Goal: Information Seeking & Learning: Understand process/instructions

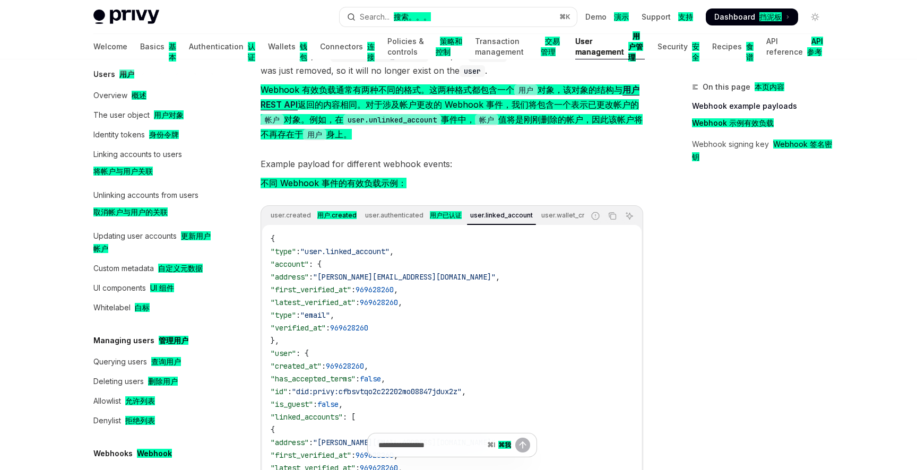
scroll to position [125, 0]
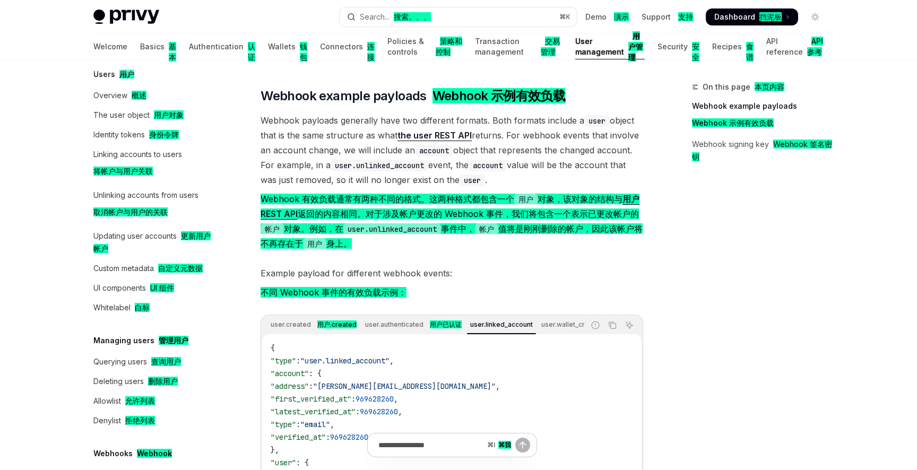
click at [519, 255] on span "Webhook payloads generally have two different formats. Both formats include a u…" at bounding box center [452, 184] width 383 height 142
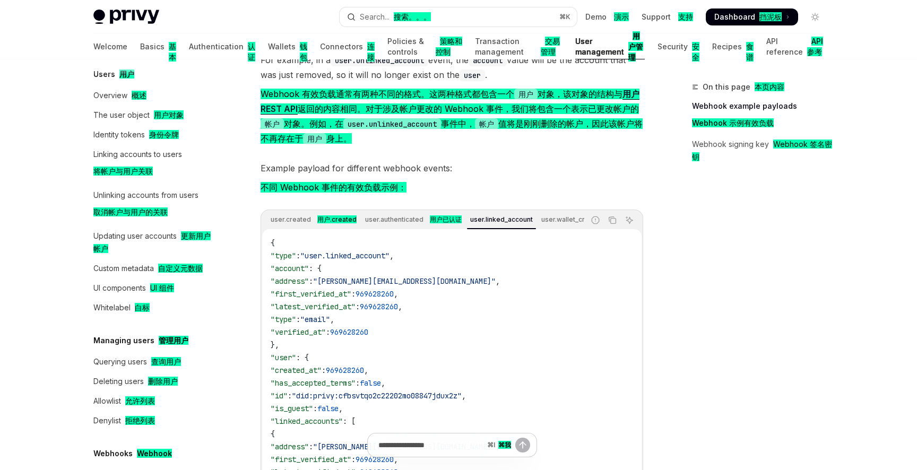
scroll to position [227, 0]
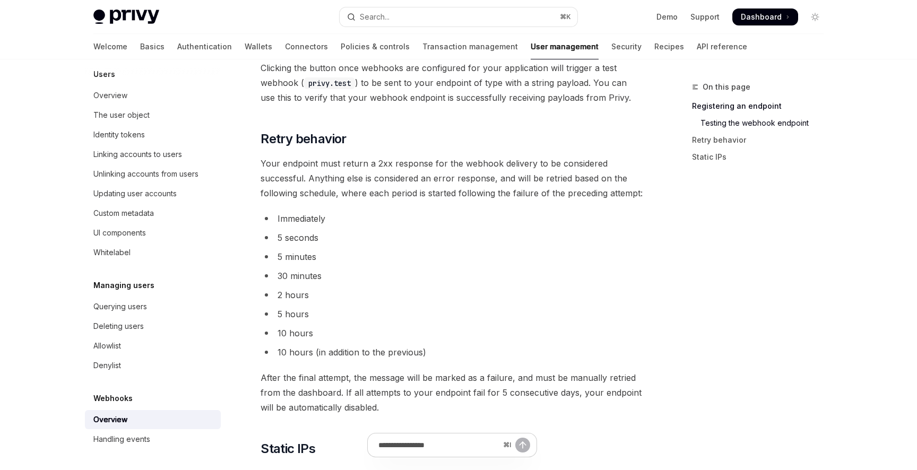
scroll to position [1094, 0]
drag, startPoint x: 263, startPoint y: 160, endPoint x: 500, endPoint y: 166, distance: 236.9
click at [500, 166] on span "Your endpoint must return a 2xx response for the webhook delivery to be conside…" at bounding box center [452, 177] width 383 height 45
click at [371, 163] on span "Your endpoint must return a 2xx response for the webhook delivery to be conside…" at bounding box center [452, 177] width 383 height 45
drag, startPoint x: 367, startPoint y: 163, endPoint x: 430, endPoint y: 161, distance: 62.7
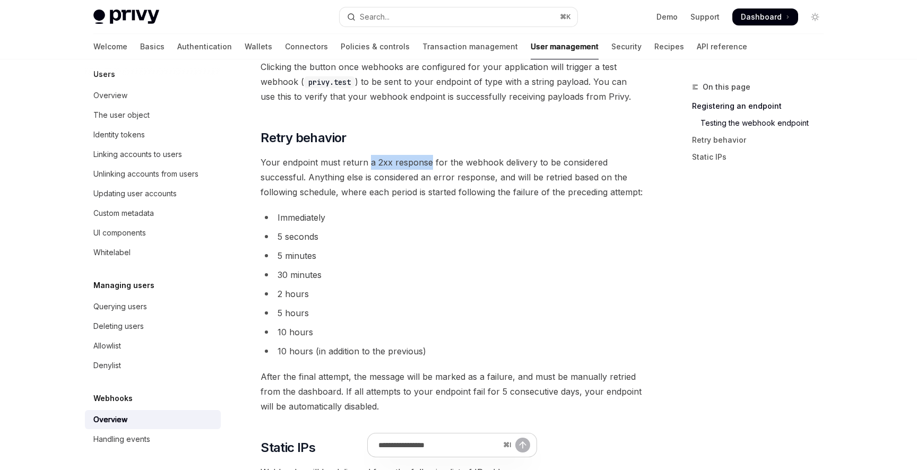
click at [430, 161] on span "Your endpoint must return a 2xx response for the webhook delivery to be conside…" at bounding box center [452, 177] width 383 height 45
click at [474, 221] on li "Immediately" at bounding box center [452, 217] width 383 height 15
click at [460, 226] on ul "Immediately 5 seconds 5 minutes 30 minutes 2 hours 5 hours 10 hours 10 hours (i…" at bounding box center [452, 284] width 383 height 149
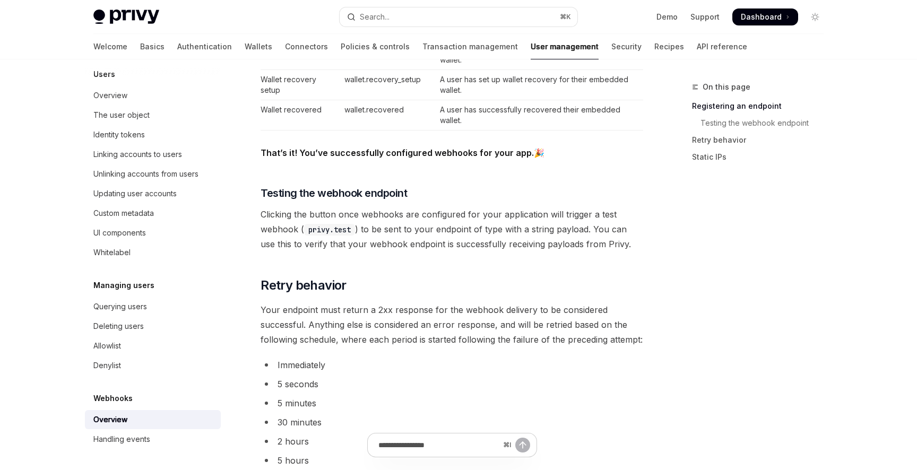
scroll to position [801, 0]
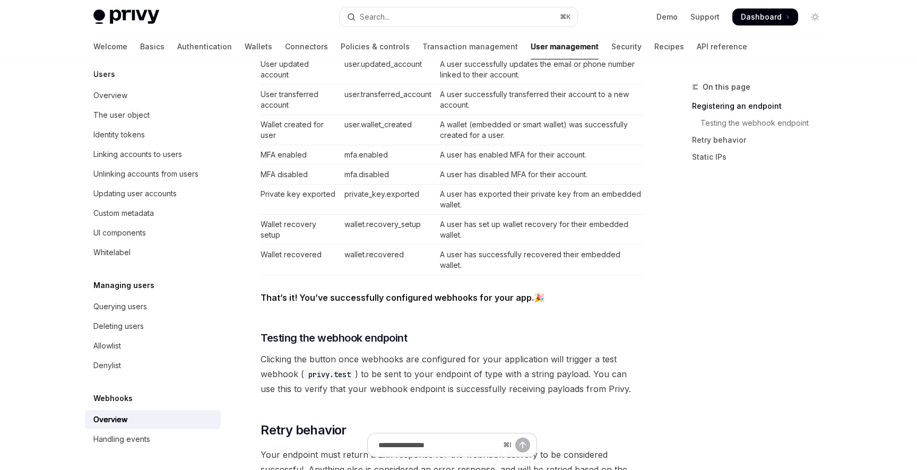
click at [244, 101] on div "Webhooks Overview OpenAI Open in ChatGPT OpenAI Open in ChatGPT Webhooks allow …" at bounding box center [352, 157] width 586 height 1755
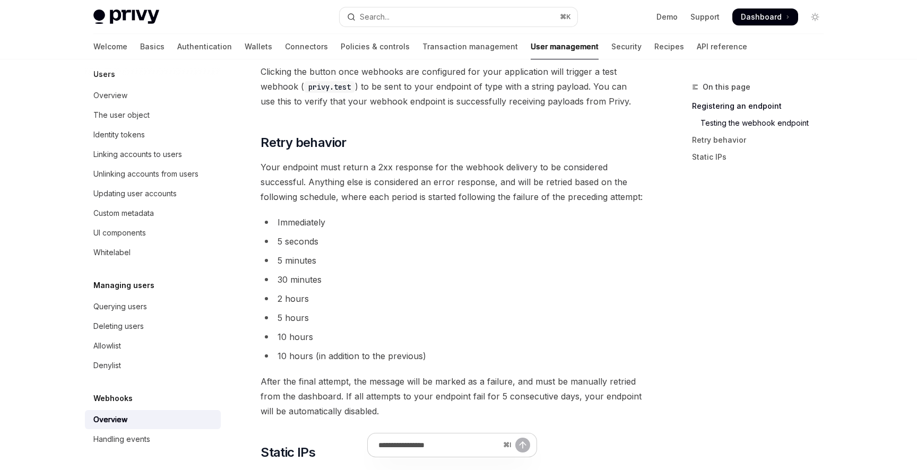
scroll to position [1087, 0]
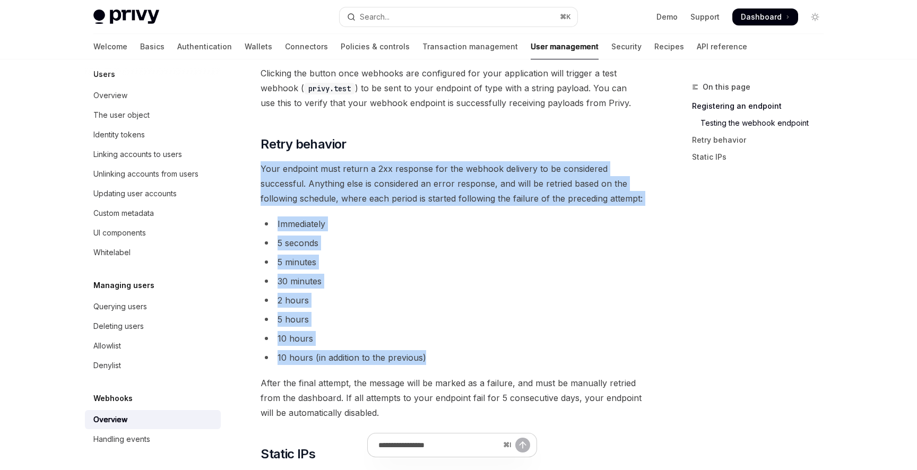
drag, startPoint x: 261, startPoint y: 166, endPoint x: 439, endPoint y: 360, distance: 263.0
click at [460, 145] on h2 "​ Retry behavior" at bounding box center [452, 144] width 383 height 17
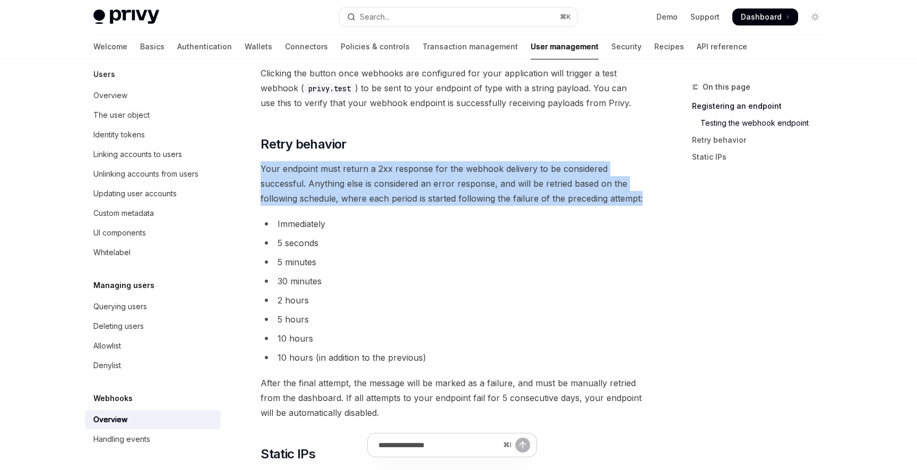
drag, startPoint x: 262, startPoint y: 169, endPoint x: 641, endPoint y: 195, distance: 379.5
click at [641, 195] on span "Your endpoint must return a 2xx response for the webhook delivery to be conside…" at bounding box center [452, 183] width 383 height 45
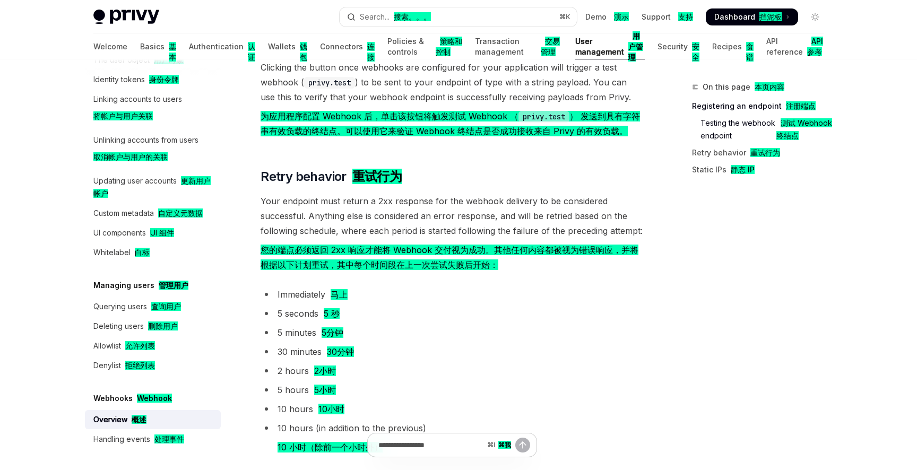
scroll to position [1179, 0]
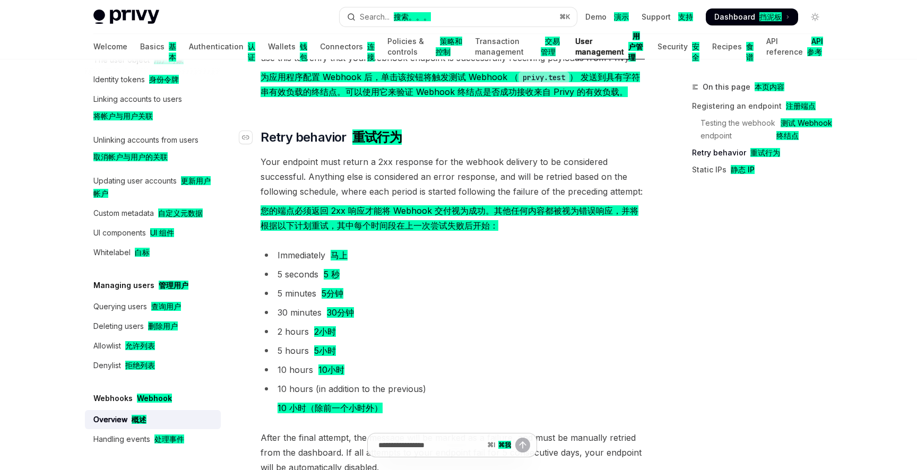
click at [458, 135] on h2 "​ Retry behavior 重试行为" at bounding box center [452, 137] width 383 height 17
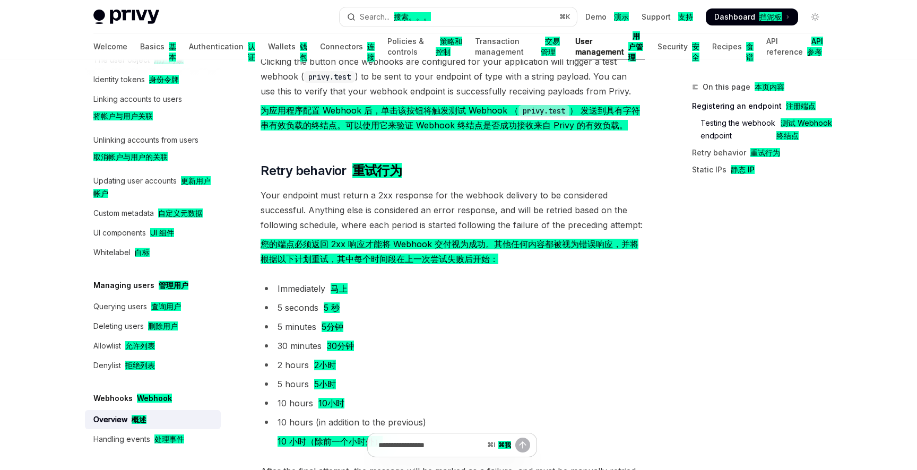
scroll to position [1129, 0]
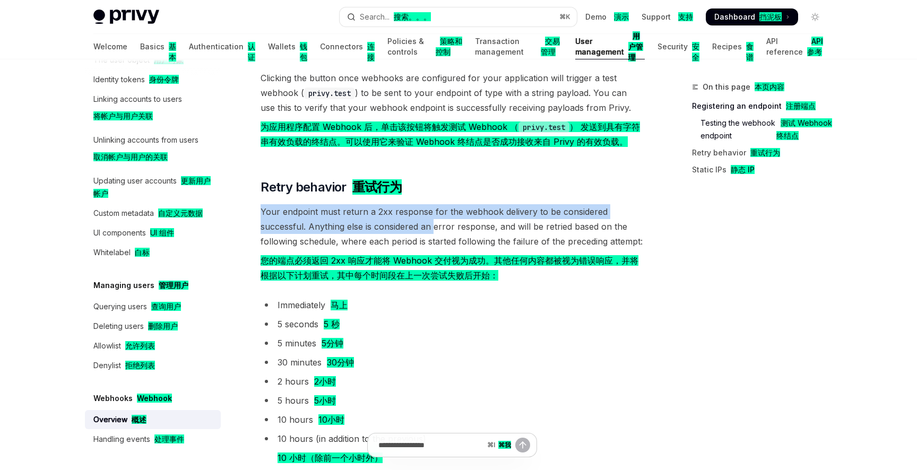
drag, startPoint x: 260, startPoint y: 207, endPoint x: 434, endPoint y: 224, distance: 175.5
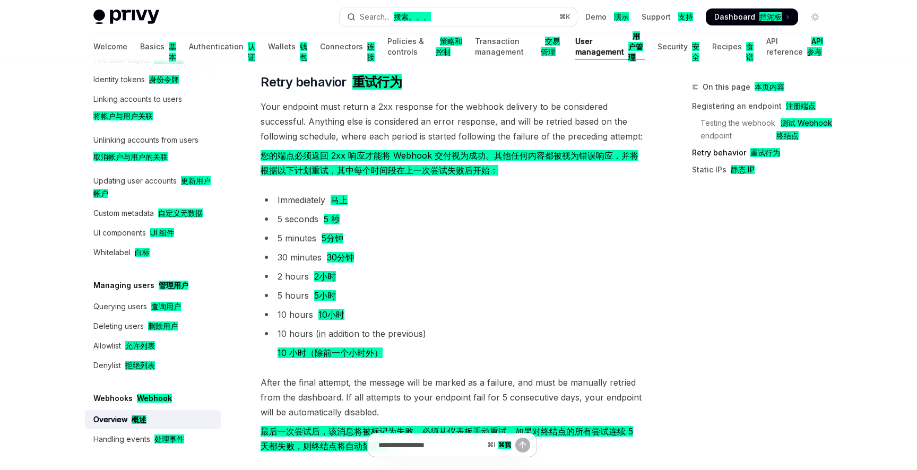
scroll to position [1235, 0]
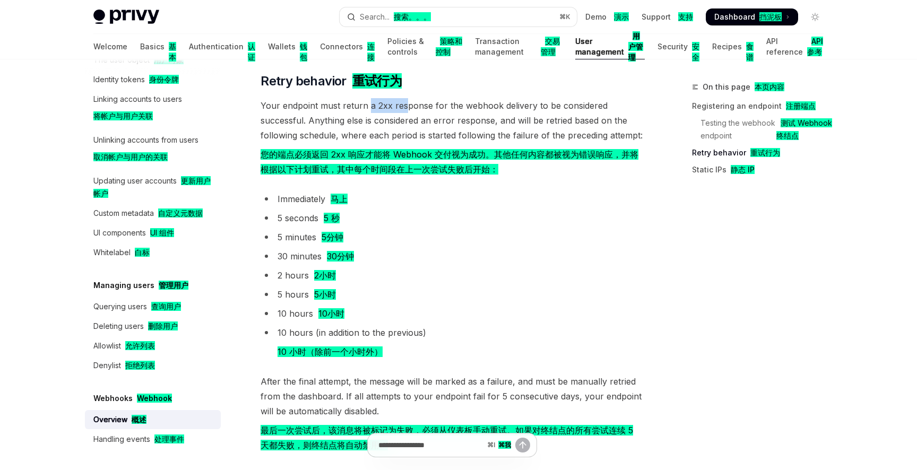
drag, startPoint x: 370, startPoint y: 106, endPoint x: 405, endPoint y: 107, distance: 35.1
click at [405, 107] on span "Your endpoint must return a 2xx response for the webhook delivery to be conside…" at bounding box center [452, 139] width 383 height 83
click at [388, 106] on span "Your endpoint must return a 2xx response for the webhook delivery to be conside…" at bounding box center [452, 139] width 383 height 83
drag, startPoint x: 361, startPoint y: 105, endPoint x: 411, endPoint y: 108, distance: 50.0
click at [411, 108] on span "Your endpoint must return a 2xx response for the webhook delivery to be conside…" at bounding box center [452, 139] width 383 height 83
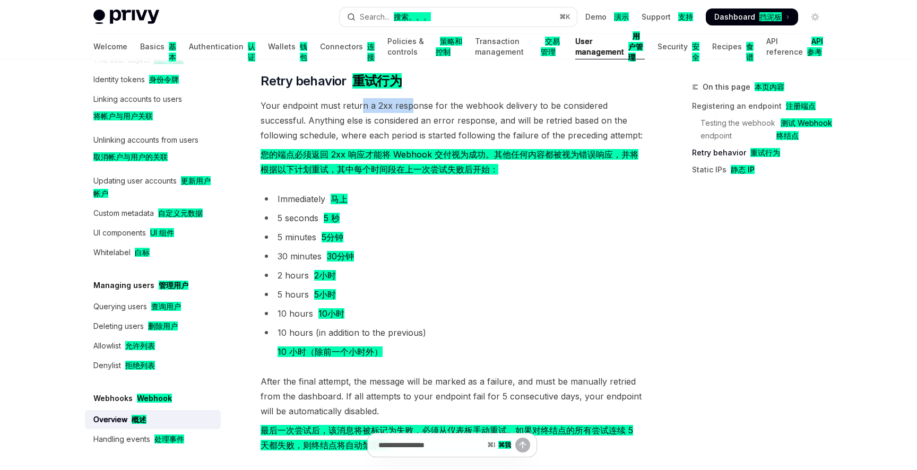
click at [453, 192] on li "Immediately 马上" at bounding box center [452, 199] width 383 height 15
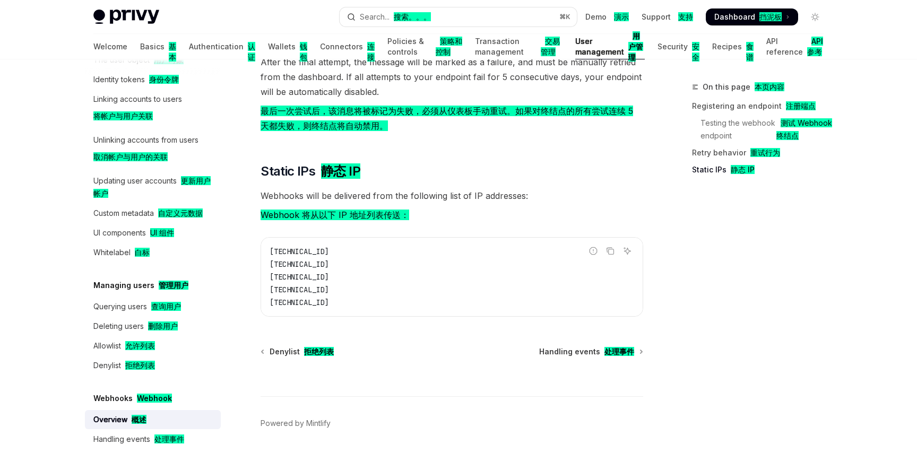
scroll to position [1573, 0]
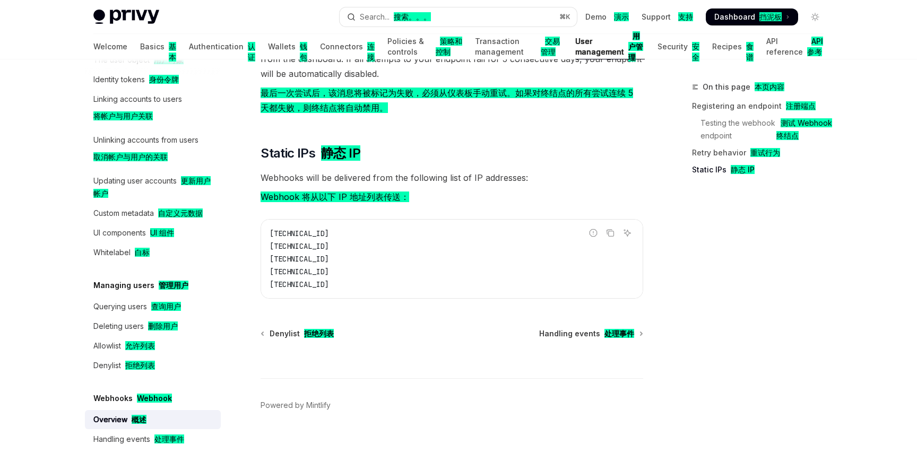
drag, startPoint x: 382, startPoint y: 286, endPoint x: 266, endPoint y: 237, distance: 125.4
click at [266, 237] on div "44.228.126.217 50.112.21.217 52.24.126.164 54.148.139.208 2600:1f24:64:8000::/52" at bounding box center [452, 259] width 382 height 79
click at [459, 201] on span "Webhooks will be delivered from the following list of IP addresses: Webhook 将从以…" at bounding box center [452, 189] width 383 height 38
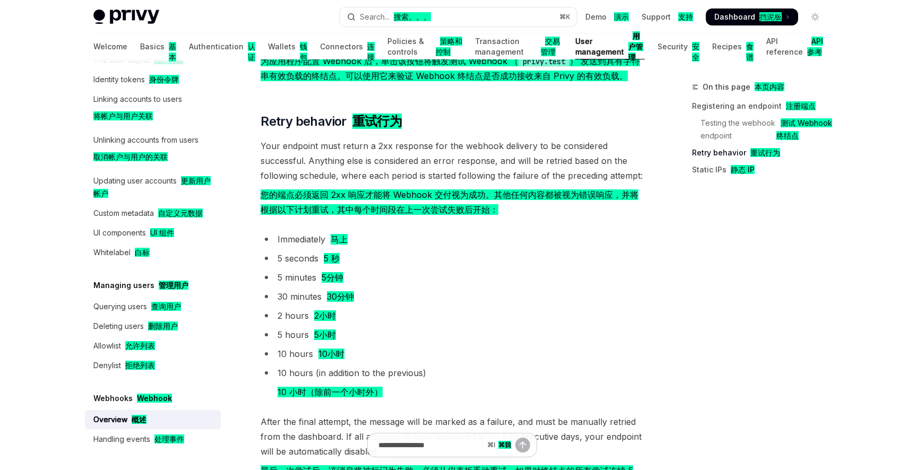
scroll to position [1197, 0]
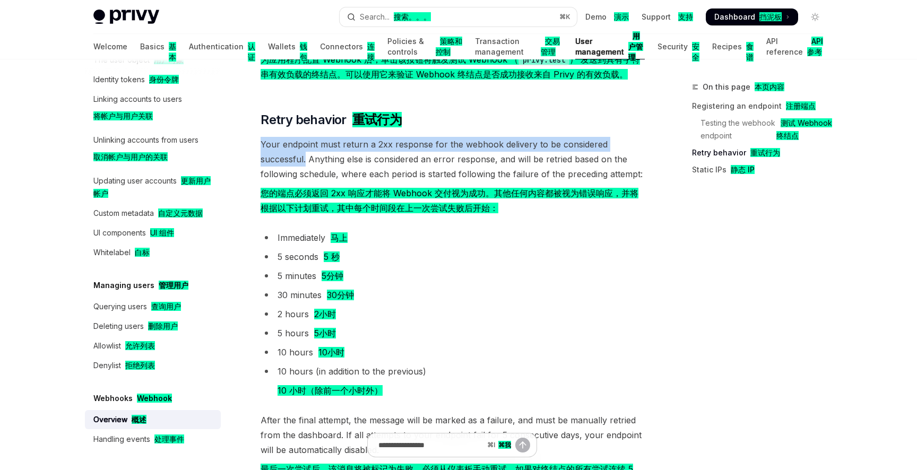
drag, startPoint x: 261, startPoint y: 143, endPoint x: 307, endPoint y: 156, distance: 47.4
click at [307, 156] on span "Your endpoint must return a 2xx response for the webhook delivery to be conside…" at bounding box center [452, 178] width 383 height 83
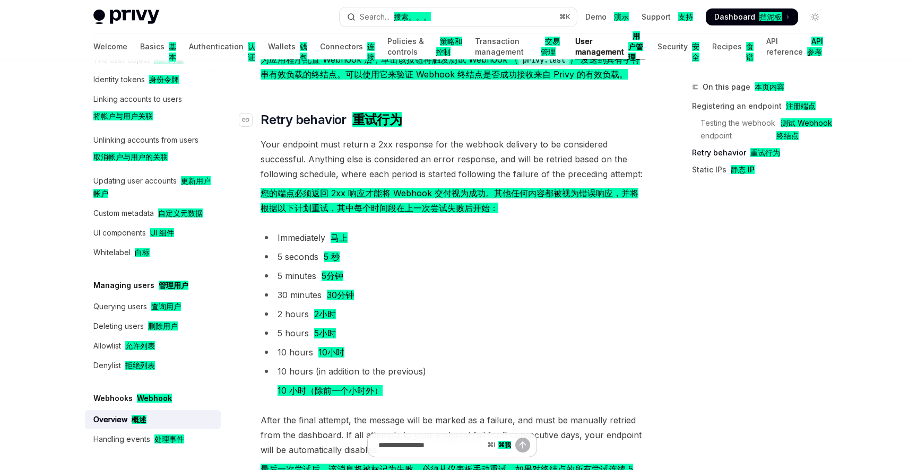
click at [446, 121] on h2 "​ Retry behavior 重试行为" at bounding box center [452, 119] width 383 height 17
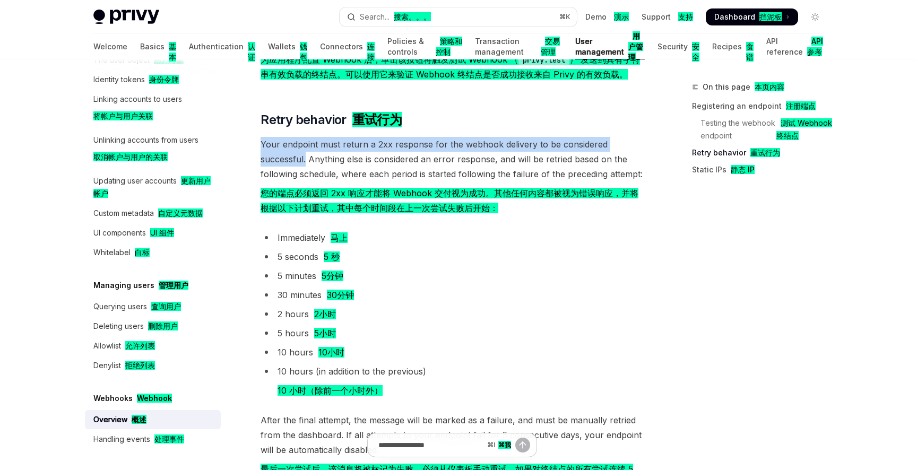
drag, startPoint x: 307, startPoint y: 162, endPoint x: 261, endPoint y: 142, distance: 49.7
click at [261, 142] on span "Your endpoint must return a 2xx response for the webhook delivery to be conside…" at bounding box center [452, 178] width 383 height 83
click at [454, 343] on ul "Immediately 马上 5 seconds 5 秒 5 minutes 5分钟 30 minutes 30分钟 2 hours 2小时 5 hours …" at bounding box center [452, 316] width 383 height 172
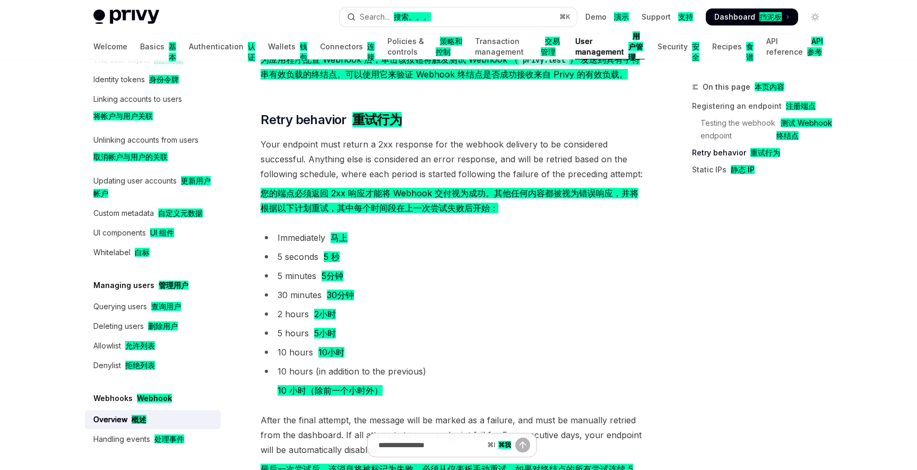
scroll to position [1212, 0]
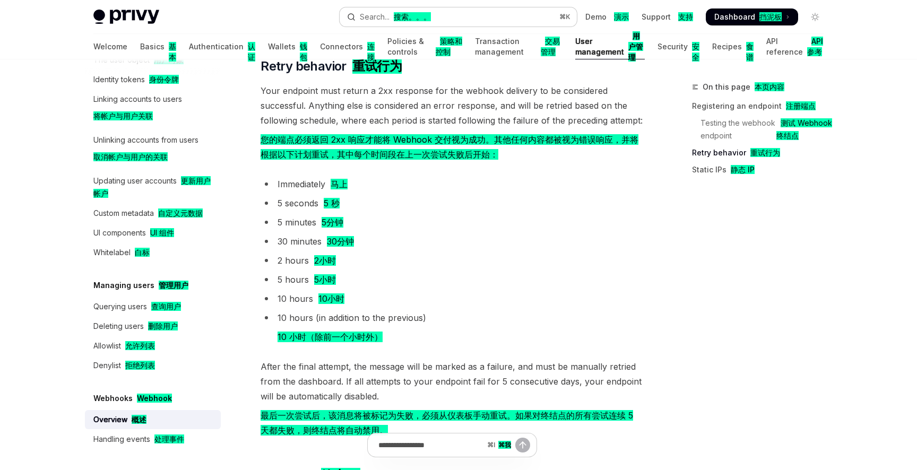
scroll to position [1381, 0]
